Goal: Navigation & Orientation: Find specific page/section

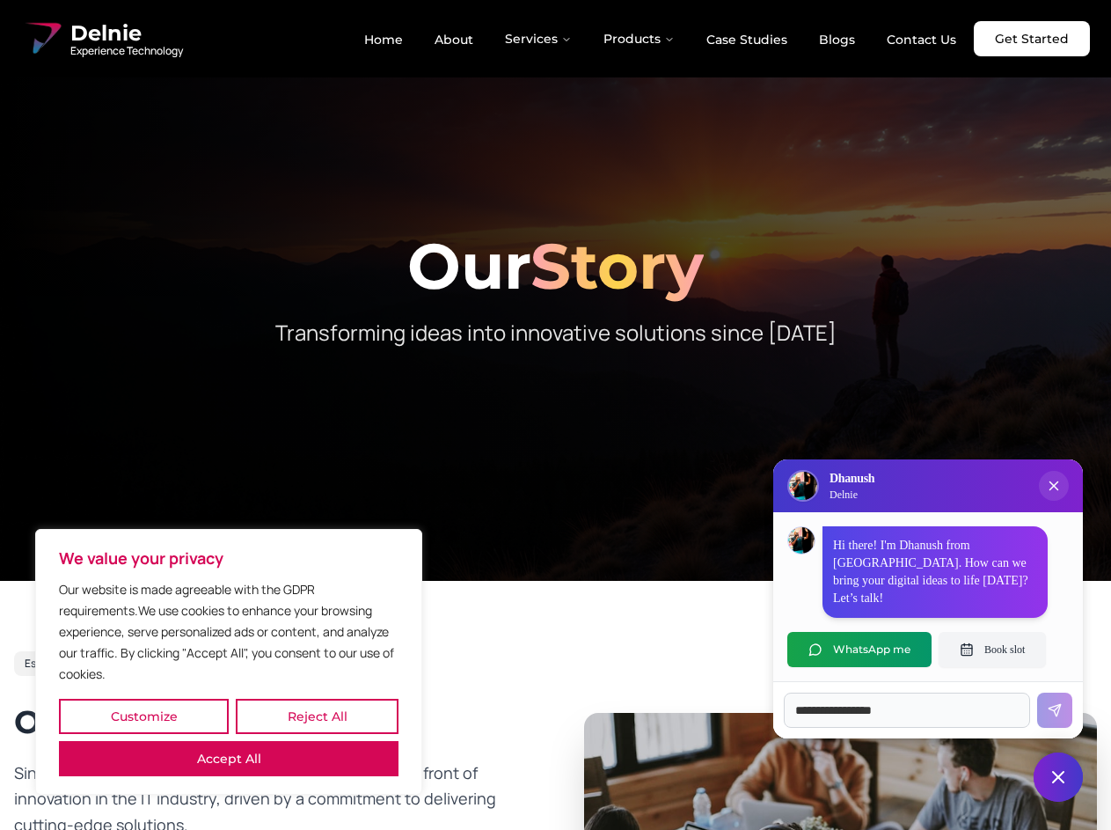
click at [143, 716] on button "Customize" at bounding box center [144, 716] width 170 height 35
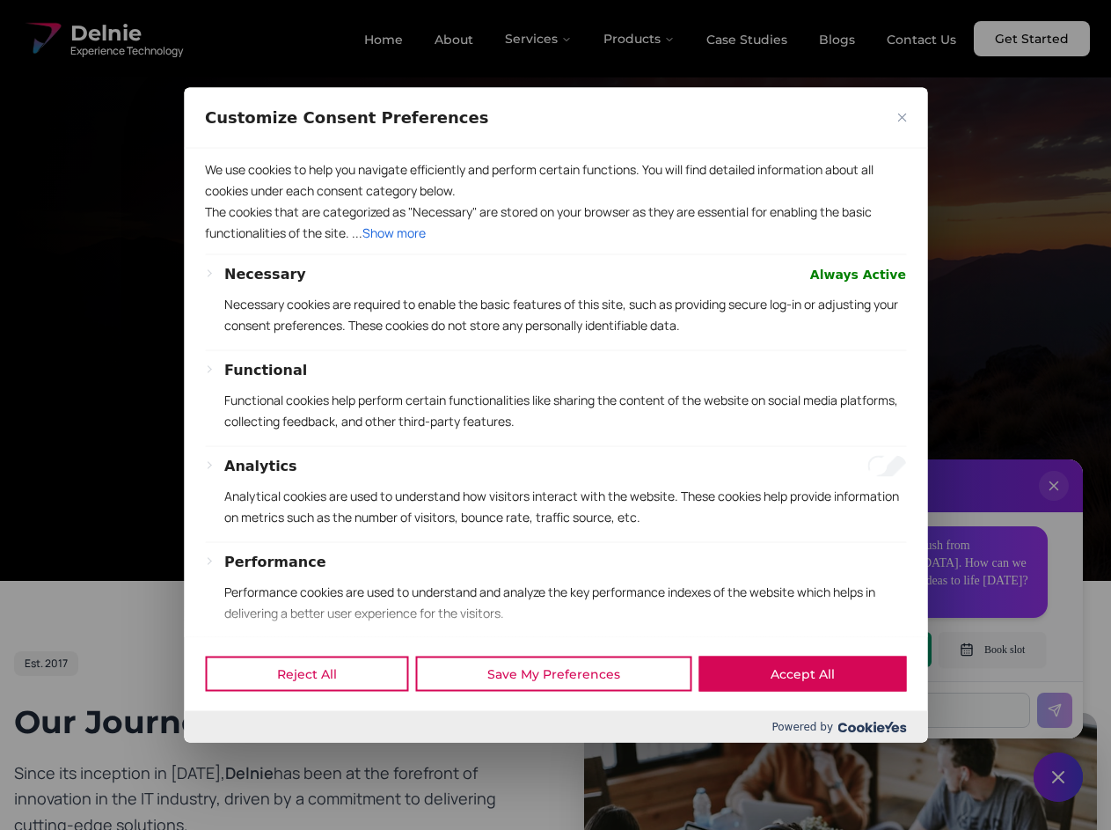
click at [317, 716] on div at bounding box center [555, 415] width 1111 height 830
click at [229, 743] on div "Customize Consent Preferences We use cookies to help you navigate efficiently a…" at bounding box center [555, 414] width 743 height 655
click at [555, 414] on p "Functional cookies help perform certain functionalities like sharing the conten…" at bounding box center [565, 410] width 682 height 42
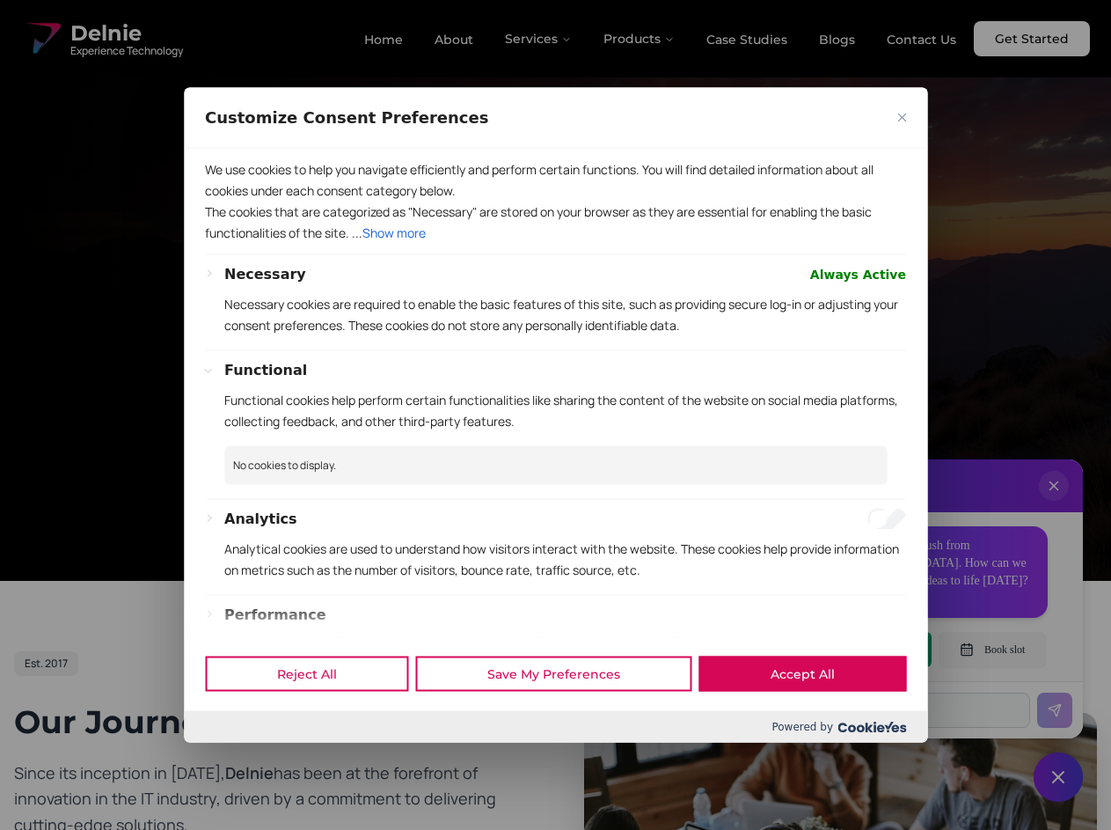
click at [539, 39] on div at bounding box center [555, 415] width 1111 height 830
click at [640, 39] on div at bounding box center [555, 415] width 1111 height 830
click at [1054, 503] on div at bounding box center [555, 415] width 1111 height 830
click at [860, 649] on div "Reject All Save My Preferences Accept All" at bounding box center [555, 673] width 743 height 75
click at [992, 649] on div at bounding box center [555, 415] width 1111 height 830
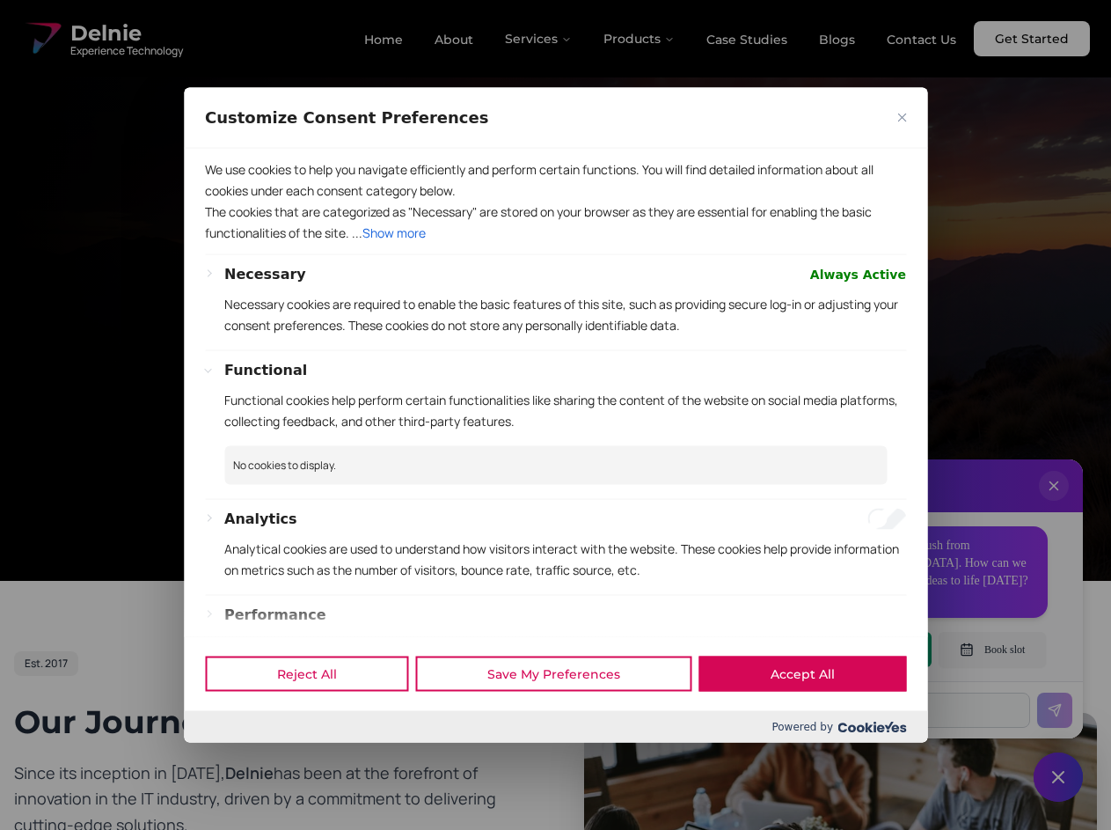
click at [1058, 777] on div at bounding box center [555, 415] width 1111 height 830
